Goal: Task Accomplishment & Management: Use online tool/utility

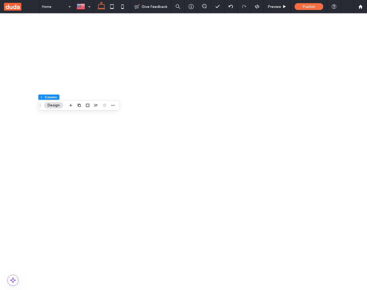
scroll to position [68, 0]
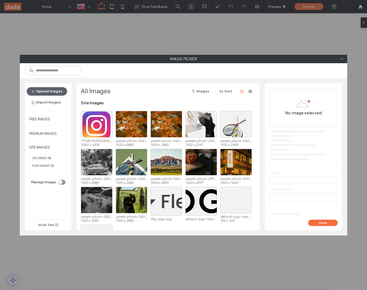
click at [339, 58] on icon at bounding box center [341, 59] width 4 height 4
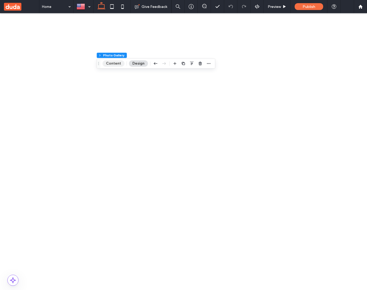
click at [116, 61] on button "Content" at bounding box center [113, 63] width 22 height 6
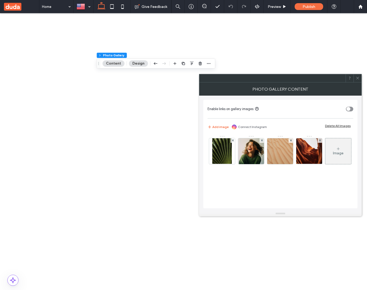
click at [325, 164] on div "Image" at bounding box center [338, 151] width 26 height 25
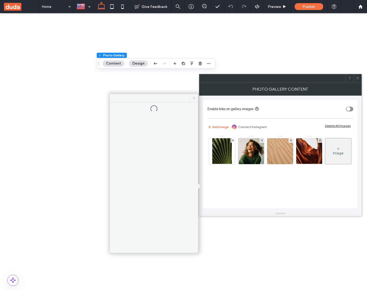
click at [195, 98] on icon at bounding box center [194, 98] width 4 height 4
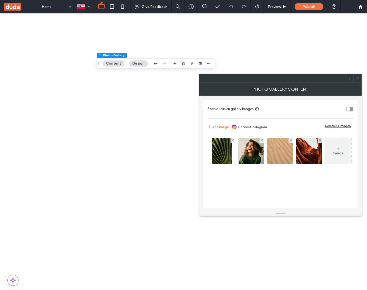
click at [356, 80] on icon at bounding box center [357, 78] width 4 height 4
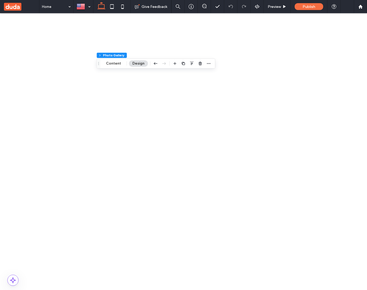
click at [115, 61] on button "Content" at bounding box center [113, 63] width 22 height 6
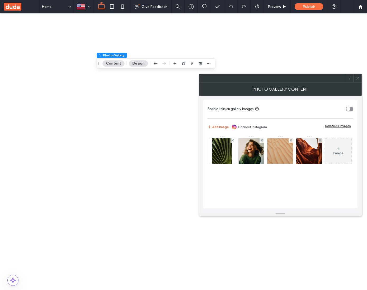
click at [221, 127] on button "Add image" at bounding box center [217, 127] width 21 height 6
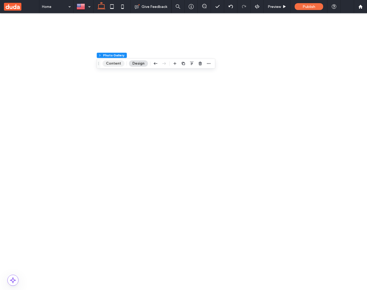
click at [118, 61] on button "Content" at bounding box center [113, 63] width 22 height 6
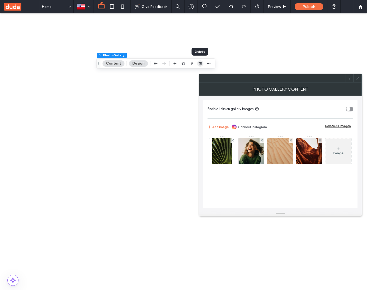
click at [202, 63] on span "button" at bounding box center [200, 63] width 6 height 6
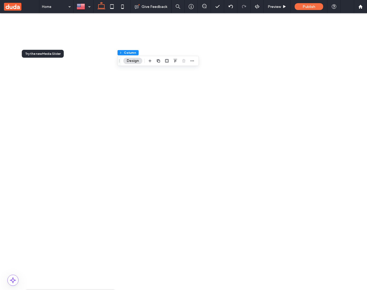
type input "******"
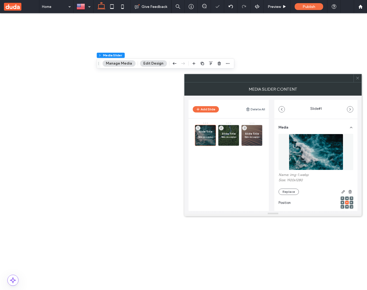
click at [296, 151] on img at bounding box center [316, 152] width 54 height 36
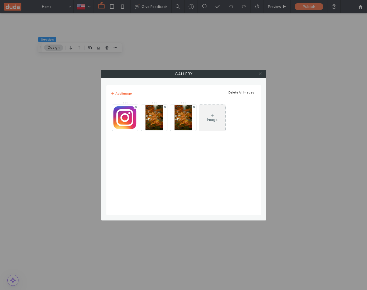
click at [218, 108] on div "Image" at bounding box center [212, 117] width 26 height 25
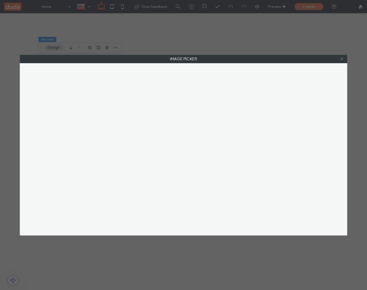
click at [341, 59] on use at bounding box center [341, 59] width 3 height 3
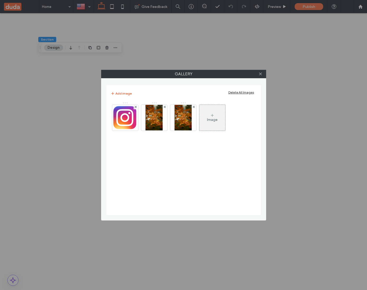
click at [128, 93] on button "Add image" at bounding box center [121, 93] width 21 height 6
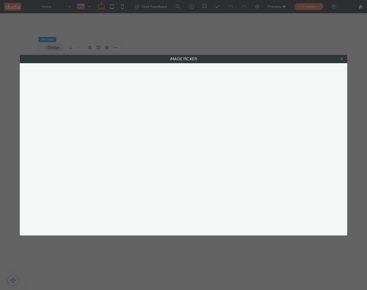
click at [341, 60] on icon at bounding box center [341, 59] width 4 height 4
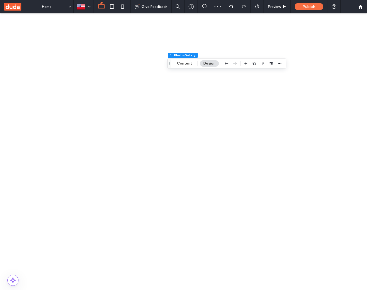
scroll to position [0, 79]
click at [158, 62] on button "Content" at bounding box center [158, 63] width 22 height 6
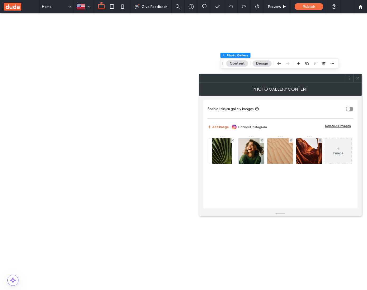
click at [212, 128] on button "Add image" at bounding box center [217, 127] width 21 height 6
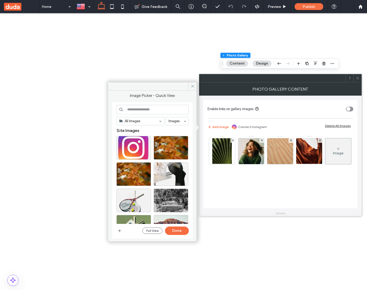
click at [358, 77] on use at bounding box center [357, 78] width 3 height 3
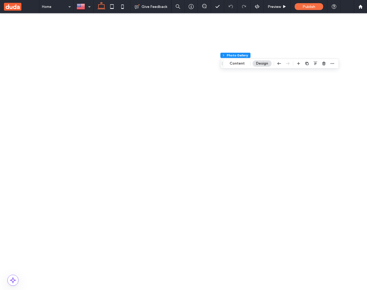
scroll to position [120, 0]
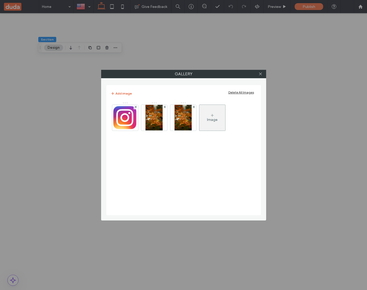
click at [123, 90] on button "Add image" at bounding box center [121, 93] width 21 height 6
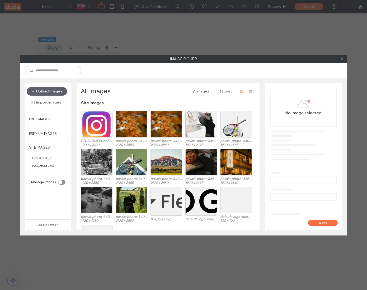
click at [342, 60] on use at bounding box center [341, 59] width 3 height 3
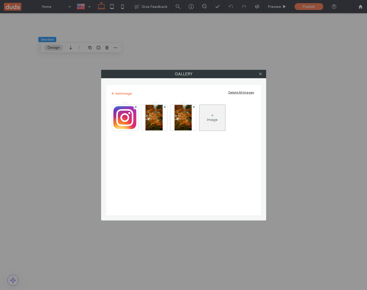
click at [217, 123] on div "Image" at bounding box center [212, 117] width 26 height 25
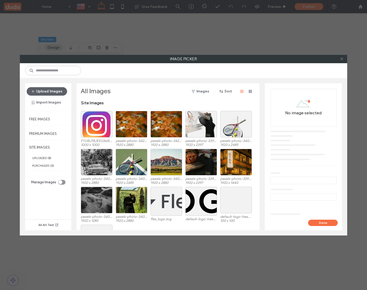
click at [342, 60] on icon at bounding box center [341, 59] width 4 height 4
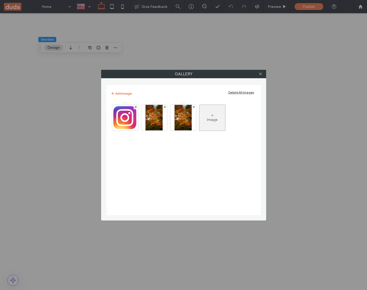
click at [126, 94] on button "Add image" at bounding box center [121, 93] width 21 height 6
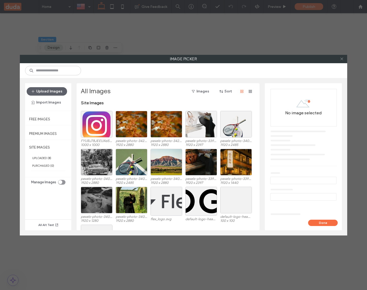
click at [340, 57] on icon at bounding box center [341, 59] width 4 height 4
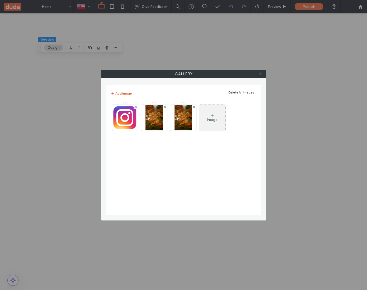
click at [120, 93] on button "Add image" at bounding box center [121, 93] width 21 height 6
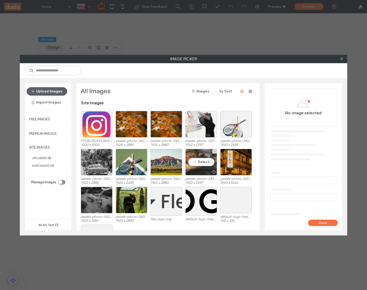
click at [200, 162] on div "Select" at bounding box center [201, 162] width 32 height 27
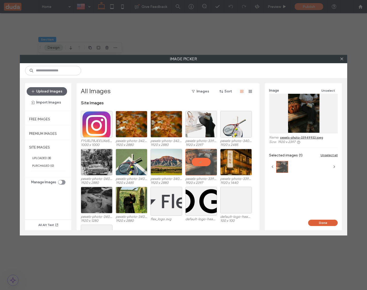
click at [312, 222] on button "Done" at bounding box center [323, 223] width 30 height 6
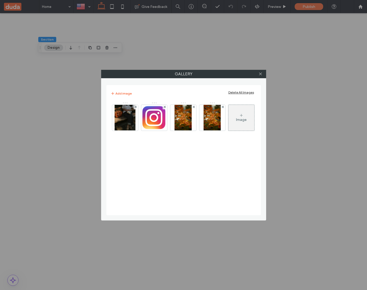
click at [242, 119] on div "Image" at bounding box center [241, 120] width 11 height 4
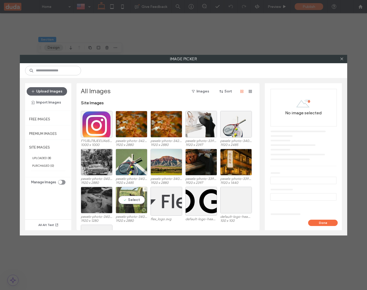
click at [136, 201] on div "Select" at bounding box center [132, 200] width 32 height 27
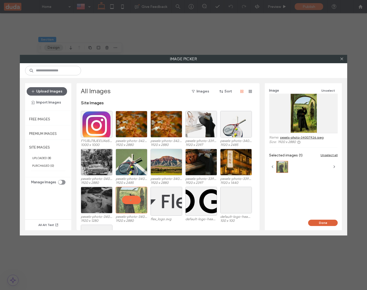
click at [318, 223] on button "Done" at bounding box center [323, 223] width 30 height 6
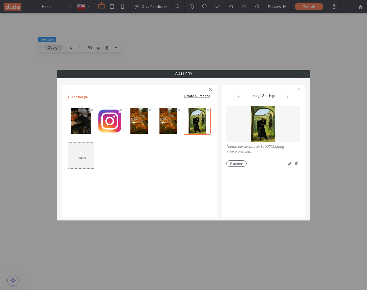
click at [85, 94] on button "Add image" at bounding box center [76, 97] width 21 height 6
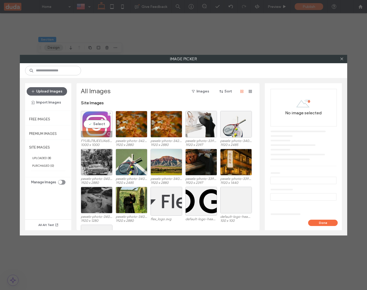
click at [105, 127] on div "Select" at bounding box center [97, 124] width 32 height 27
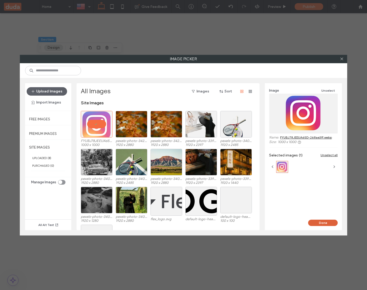
click at [319, 224] on button "Done" at bounding box center [323, 223] width 30 height 6
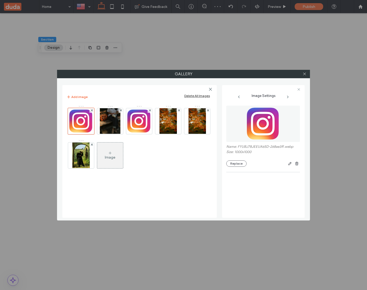
click at [259, 140] on img at bounding box center [263, 124] width 36 height 36
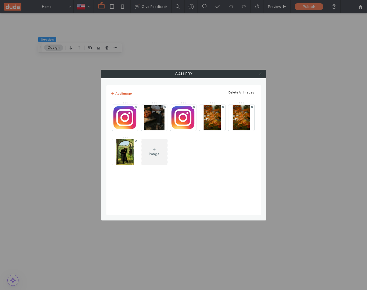
click at [129, 91] on button "Add image" at bounding box center [121, 93] width 21 height 6
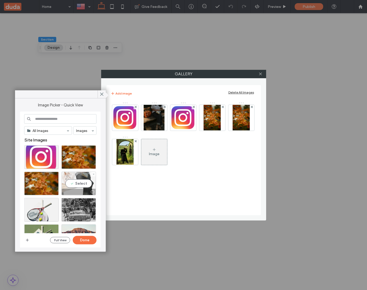
click at [78, 182] on div "Select" at bounding box center [78, 184] width 35 height 24
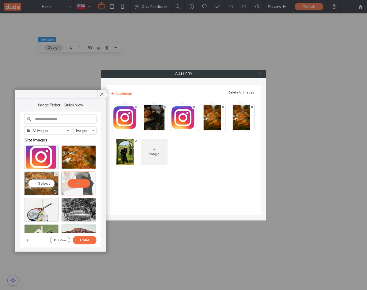
click at [50, 183] on div "Select" at bounding box center [41, 184] width 35 height 24
click at [92, 240] on button "Done" at bounding box center [85, 240] width 24 height 8
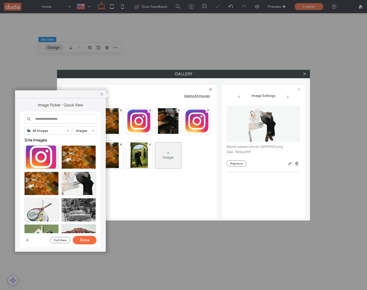
click at [100, 93] on icon at bounding box center [101, 94] width 5 height 5
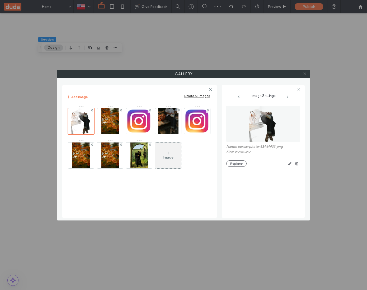
click at [168, 154] on use at bounding box center [168, 153] width 3 height 3
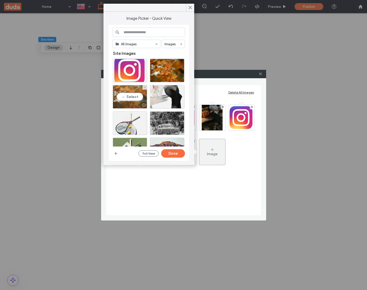
click at [137, 97] on div "Select" at bounding box center [130, 97] width 35 height 24
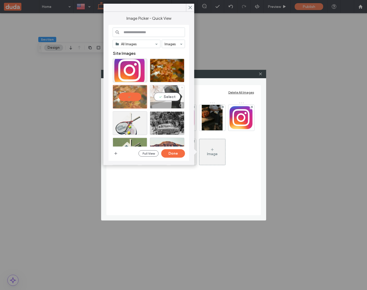
click at [167, 99] on div "Select" at bounding box center [167, 97] width 35 height 24
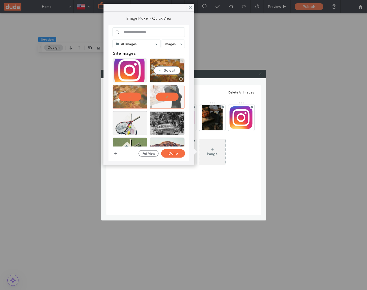
click at [171, 71] on div "Select" at bounding box center [167, 71] width 35 height 24
click at [179, 150] on button "Done" at bounding box center [173, 154] width 24 height 8
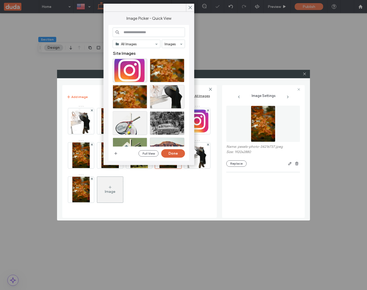
click at [170, 153] on button "Done" at bounding box center [173, 154] width 24 height 8
click at [189, 8] on icon at bounding box center [190, 7] width 5 height 5
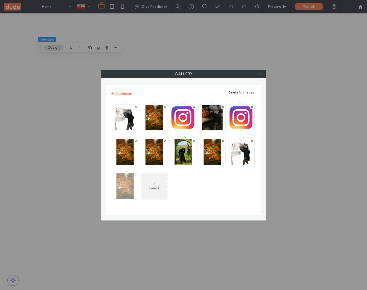
click at [135, 176] on use at bounding box center [136, 176] width 2 height 2
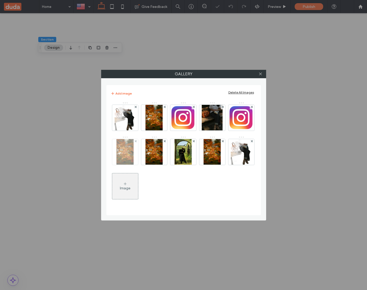
click at [134, 141] on div at bounding box center [135, 141] width 4 height 4
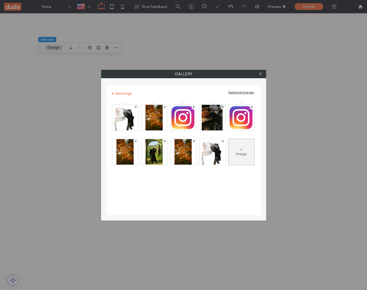
click at [134, 141] on div at bounding box center [135, 141] width 4 height 4
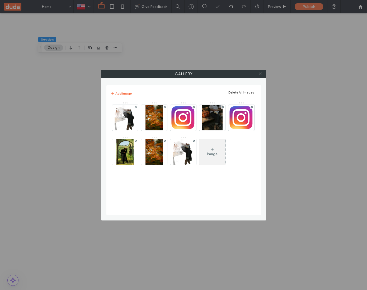
click at [134, 141] on div at bounding box center [135, 141] width 4 height 4
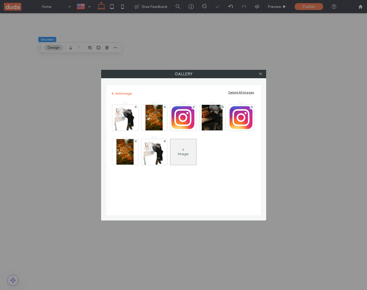
click at [134, 141] on div at bounding box center [135, 141] width 4 height 4
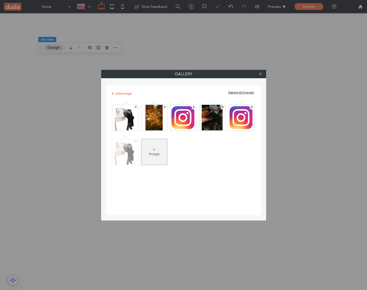
click at [135, 141] on use at bounding box center [136, 141] width 2 height 2
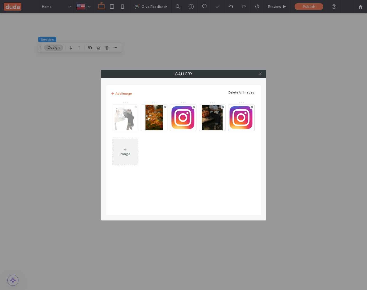
click at [135, 106] on icon at bounding box center [136, 107] width 2 height 2
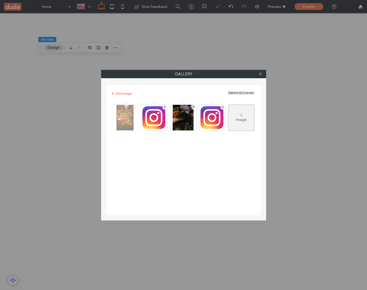
click at [136, 106] on icon at bounding box center [136, 107] width 2 height 2
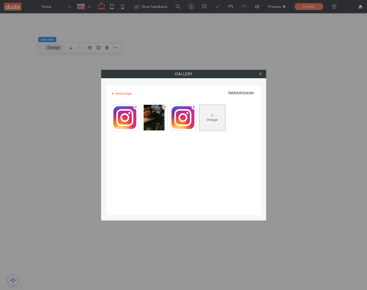
click at [136, 106] on icon at bounding box center [136, 107] width 2 height 2
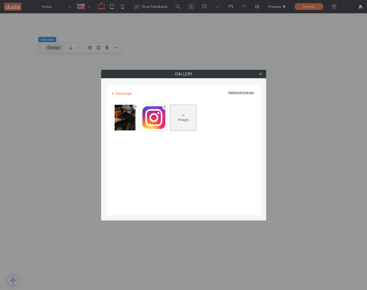
click at [136, 106] on icon at bounding box center [136, 107] width 2 height 2
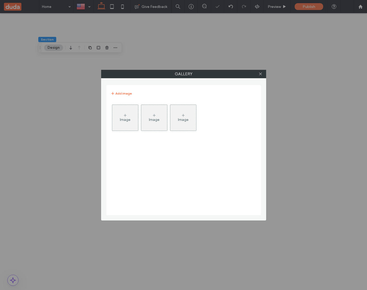
click at [135, 123] on div "Image" at bounding box center [125, 117] width 26 height 25
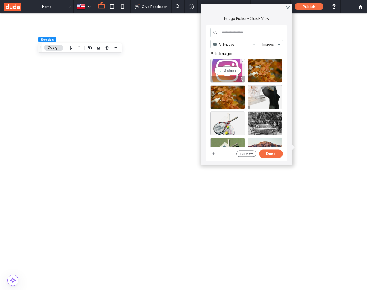
click at [233, 73] on div "Select" at bounding box center [227, 71] width 35 height 24
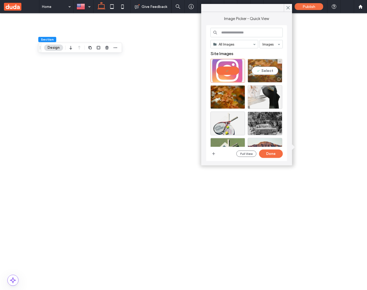
click at [266, 72] on div "Select" at bounding box center [264, 71] width 35 height 24
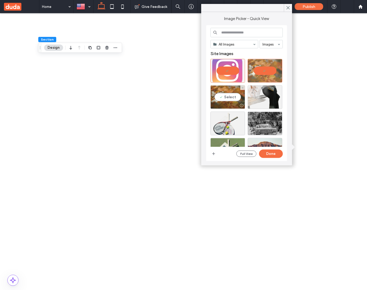
click at [236, 97] on div "Select" at bounding box center [227, 97] width 35 height 24
click at [265, 151] on button "Done" at bounding box center [271, 154] width 24 height 8
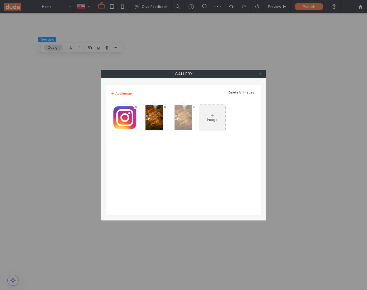
click at [179, 121] on img at bounding box center [182, 118] width 17 height 26
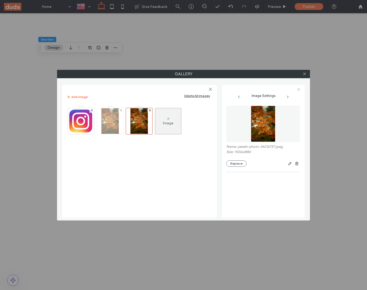
click at [107, 126] on img at bounding box center [109, 121] width 17 height 26
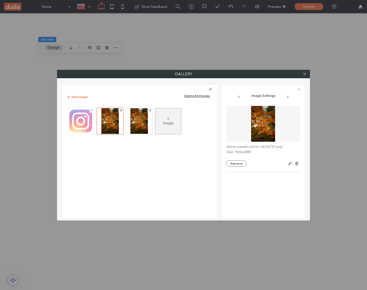
click at [78, 123] on img at bounding box center [81, 121] width 26 height 26
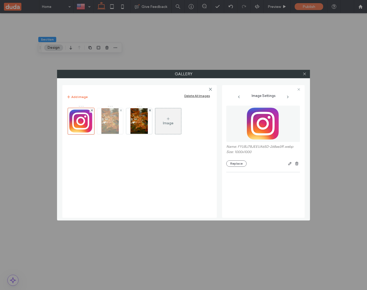
click at [105, 124] on img at bounding box center [109, 121] width 17 height 26
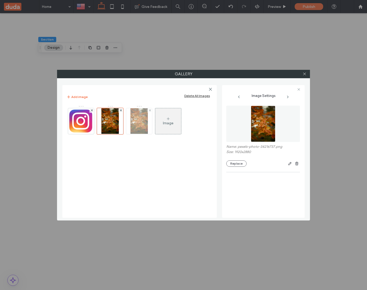
click at [142, 124] on img at bounding box center [138, 121] width 17 height 26
click at [167, 121] on div "Image" at bounding box center [168, 123] width 11 height 4
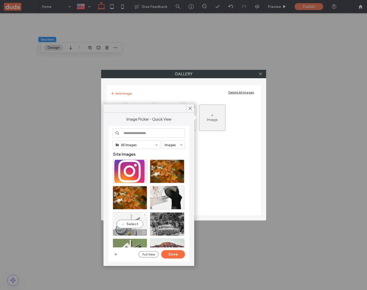
click at [135, 224] on div "Select" at bounding box center [130, 225] width 35 height 24
click at [171, 254] on button "Done" at bounding box center [173, 255] width 24 height 8
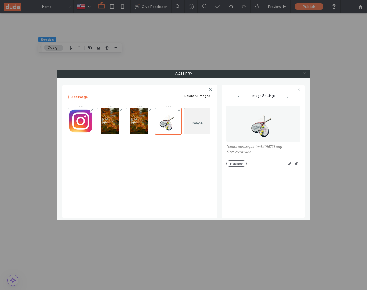
click at [192, 121] on div "Image" at bounding box center [197, 121] width 26 height 25
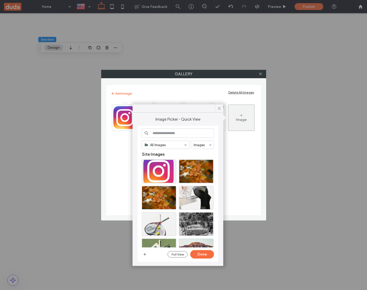
click at [217, 107] on icon at bounding box center [219, 108] width 5 height 5
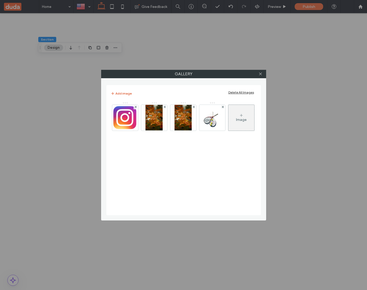
click at [125, 94] on button "Add image" at bounding box center [121, 93] width 21 height 6
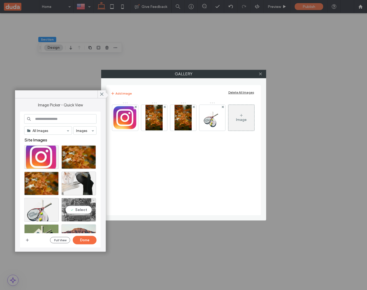
click at [75, 209] on div "Select" at bounding box center [78, 210] width 35 height 24
click at [89, 241] on button "Done" at bounding box center [85, 240] width 24 height 8
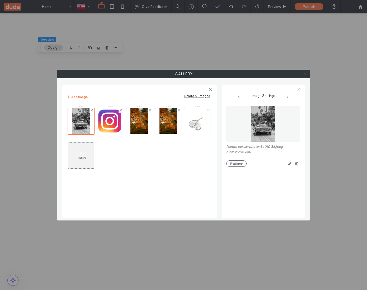
click at [207, 111] on use at bounding box center [208, 110] width 2 height 2
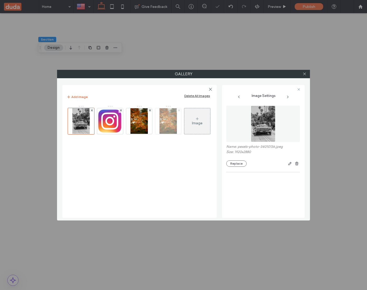
click at [179, 110] on use at bounding box center [178, 110] width 2 height 2
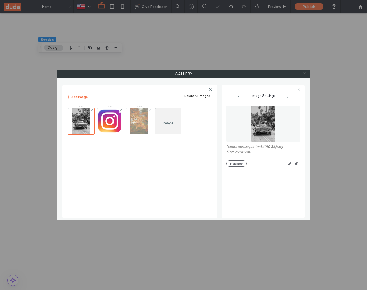
click at [150, 110] on use at bounding box center [149, 110] width 2 height 2
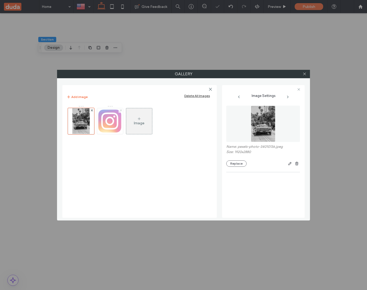
click at [121, 111] on use at bounding box center [120, 110] width 2 height 2
click at [93, 110] on div at bounding box center [91, 110] width 4 height 4
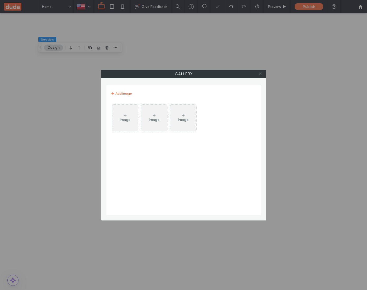
click at [129, 123] on div "Image" at bounding box center [125, 117] width 26 height 25
click at [130, 118] on div "Image" at bounding box center [125, 117] width 26 height 25
click at [131, 123] on div "Image" at bounding box center [125, 117] width 26 height 25
click at [151, 131] on figure "Image" at bounding box center [154, 118] width 26 height 26
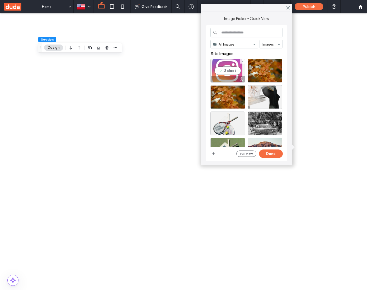
click at [235, 69] on div "Select" at bounding box center [227, 71] width 35 height 24
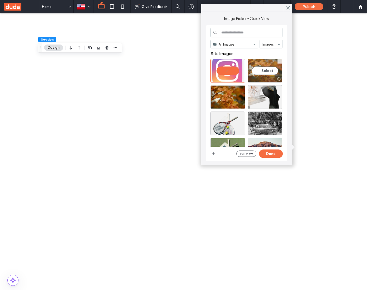
click at [265, 71] on div "Select" at bounding box center [264, 71] width 35 height 24
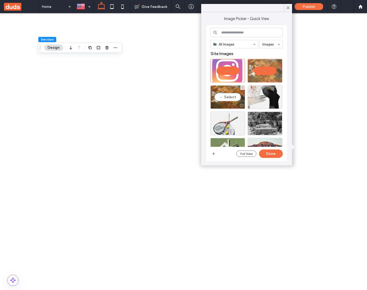
click at [232, 97] on div "Select" at bounding box center [227, 97] width 35 height 24
click at [271, 155] on button "Done" at bounding box center [271, 154] width 24 height 8
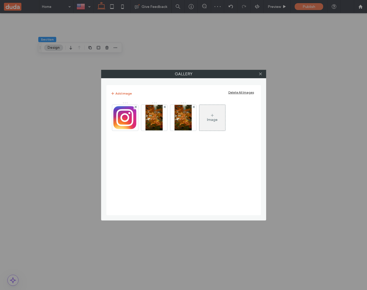
click at [126, 93] on button "Add image" at bounding box center [121, 93] width 21 height 6
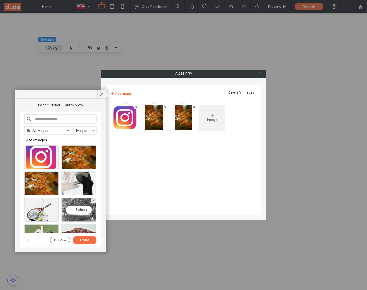
click at [80, 209] on div "Select" at bounding box center [78, 210] width 35 height 24
click at [85, 242] on button "Done" at bounding box center [85, 240] width 24 height 8
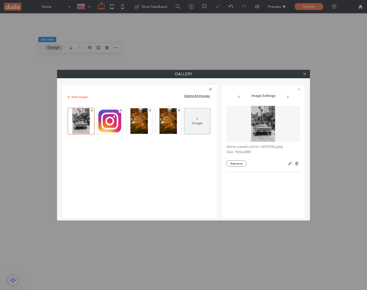
click at [193, 114] on div "Image" at bounding box center [197, 121] width 26 height 25
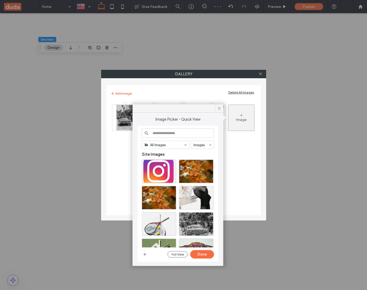
click at [217, 108] on icon at bounding box center [219, 108] width 5 height 5
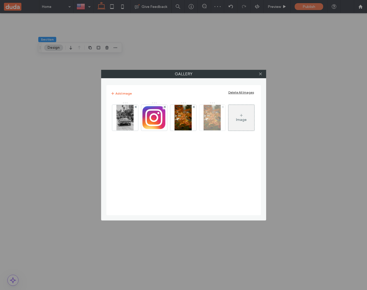
click at [223, 107] on use at bounding box center [223, 107] width 2 height 2
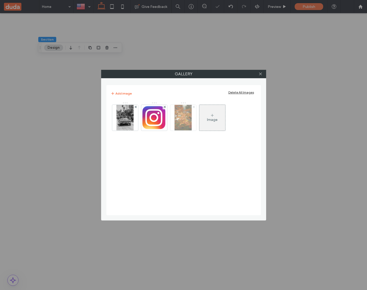
click at [194, 108] on icon at bounding box center [194, 107] width 2 height 2
click at [190, 112] on div "Image" at bounding box center [183, 117] width 26 height 25
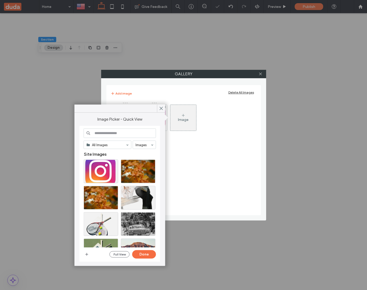
click at [214, 122] on div "Image" at bounding box center [183, 119] width 145 height 34
click at [198, 170] on div "Image" at bounding box center [184, 155] width 146 height 113
click at [160, 107] on use at bounding box center [161, 108] width 3 height 3
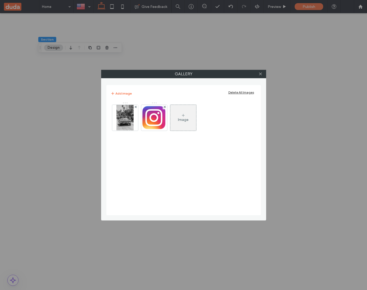
click at [185, 114] on icon at bounding box center [183, 115] width 4 height 4
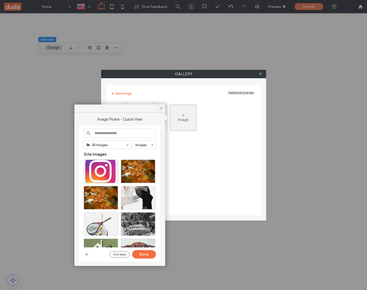
click at [161, 108] on use at bounding box center [161, 108] width 3 height 3
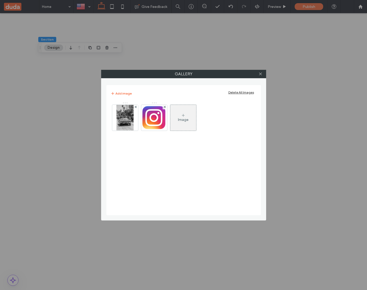
click at [184, 112] on div "Image" at bounding box center [183, 117] width 26 height 25
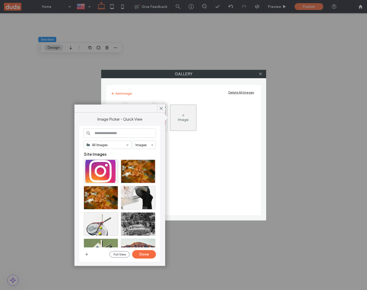
click at [177, 162] on div "Image" at bounding box center [184, 155] width 146 height 113
click at [216, 73] on label "Gallery" at bounding box center [183, 74] width 164 height 8
click at [150, 51] on div "Gallery Add image Delete All Images Image" at bounding box center [183, 145] width 367 height 290
click at [38, 111] on div "Gallery Add image Delete All Images Image" at bounding box center [183, 145] width 367 height 290
click at [317, 112] on div "Gallery Add image Delete All Images Image" at bounding box center [183, 145] width 367 height 290
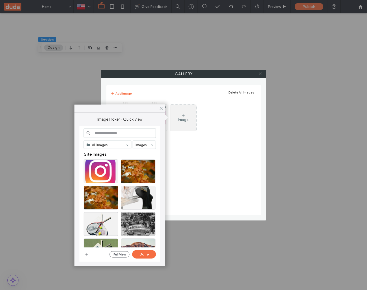
click at [160, 109] on use at bounding box center [161, 108] width 3 height 3
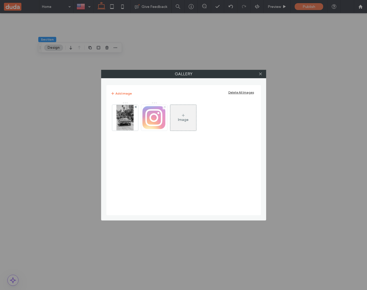
click at [164, 107] on use at bounding box center [165, 107] width 2 height 2
click at [152, 113] on icon at bounding box center [154, 115] width 4 height 4
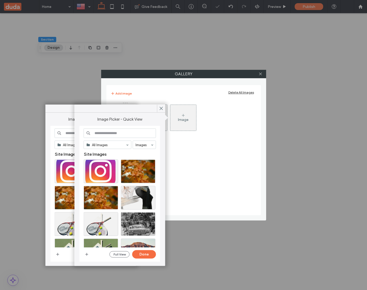
click at [203, 152] on div "Image Image" at bounding box center [184, 155] width 146 height 113
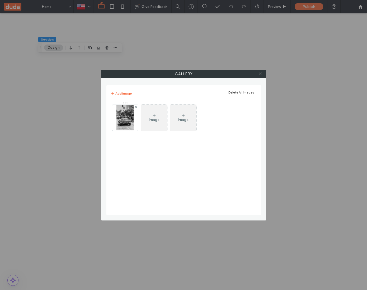
click at [156, 111] on div "Image" at bounding box center [154, 117] width 26 height 25
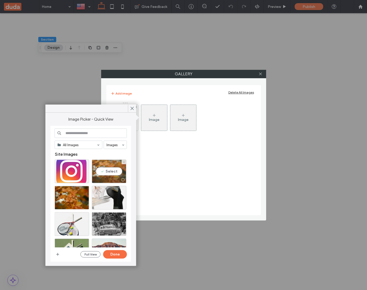
click at [113, 170] on div "Select" at bounding box center [109, 172] width 35 height 24
click at [116, 254] on button "Done" at bounding box center [115, 255] width 24 height 8
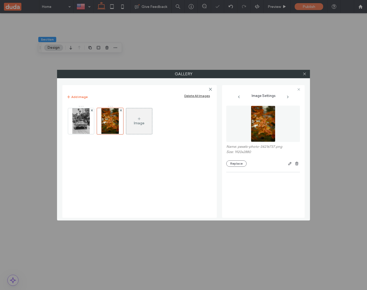
click at [144, 118] on div "Image" at bounding box center [139, 121] width 26 height 25
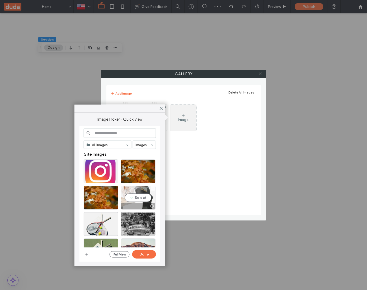
click at [142, 195] on div "Select" at bounding box center [138, 198] width 35 height 24
click at [147, 254] on button "Done" at bounding box center [144, 255] width 24 height 8
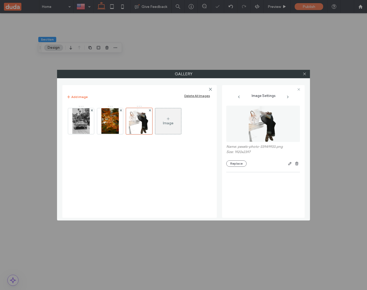
click at [182, 166] on div "Image" at bounding box center [139, 159] width 146 height 113
click at [150, 111] on icon at bounding box center [150, 110] width 2 height 2
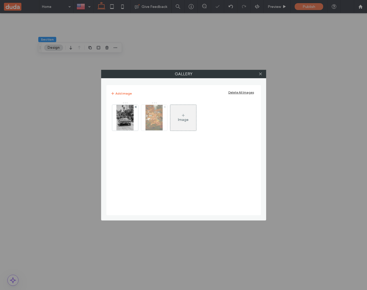
click at [164, 106] on icon at bounding box center [165, 107] width 2 height 2
click at [152, 111] on div "Image" at bounding box center [154, 117] width 26 height 25
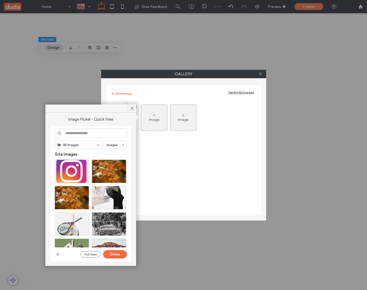
click at [187, 132] on div "Image Image" at bounding box center [183, 119] width 145 height 34
click at [189, 121] on div "Image" at bounding box center [183, 117] width 26 height 25
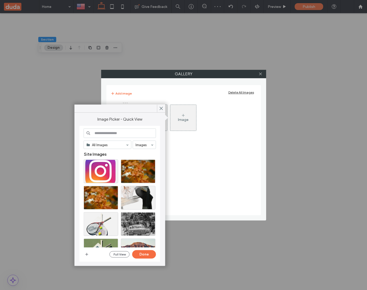
click at [190, 159] on div "Image Image" at bounding box center [184, 155] width 146 height 113
click at [161, 108] on icon at bounding box center [161, 108] width 5 height 5
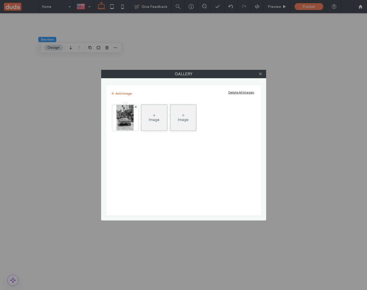
click at [155, 117] on icon at bounding box center [154, 115] width 4 height 4
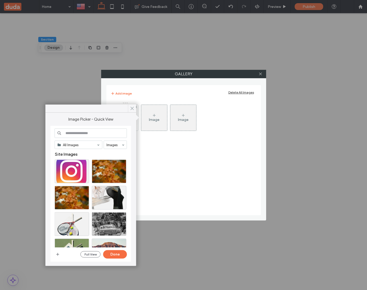
click at [132, 108] on use at bounding box center [132, 108] width 3 height 3
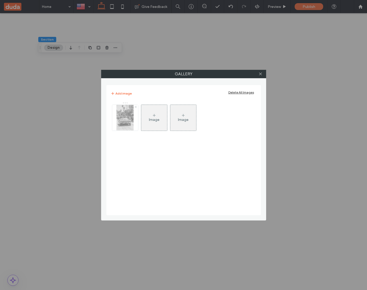
click at [135, 107] on use at bounding box center [136, 107] width 2 height 2
click at [129, 118] on div "Image" at bounding box center [125, 120] width 11 height 4
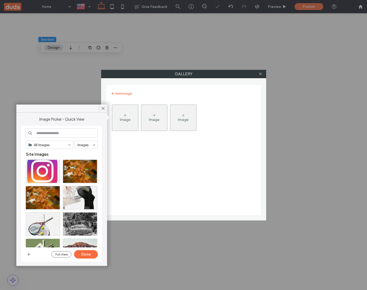
click at [152, 114] on icon at bounding box center [154, 115] width 4 height 4
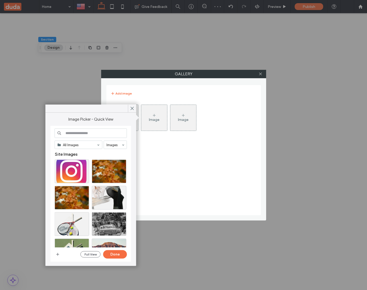
click at [180, 116] on div "Image" at bounding box center [183, 117] width 26 height 25
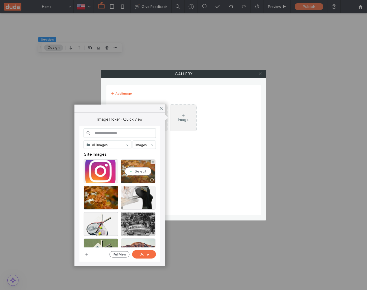
click at [143, 170] on div "Select" at bounding box center [138, 172] width 35 height 24
click at [149, 253] on button "Done" at bounding box center [144, 255] width 24 height 8
